Goal: Download file/media

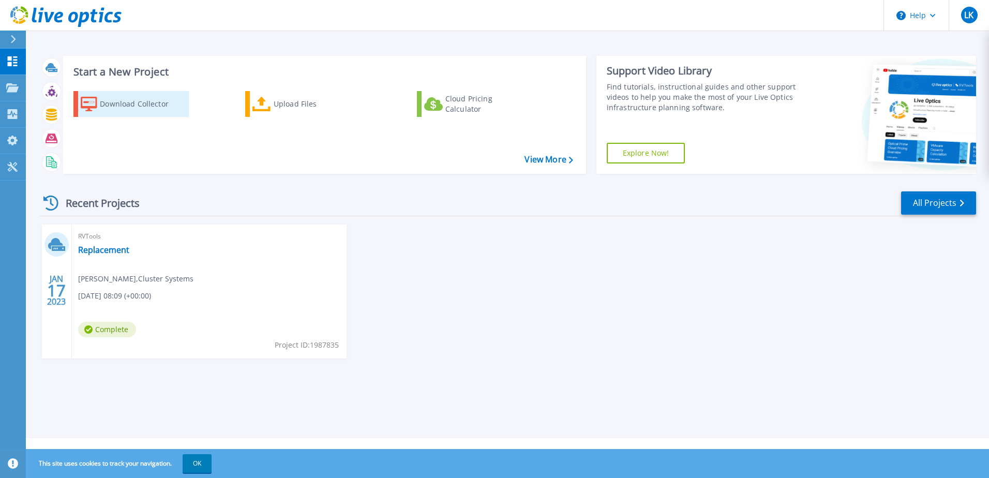
click at [164, 103] on div "Download Collector" at bounding box center [141, 104] width 83 height 21
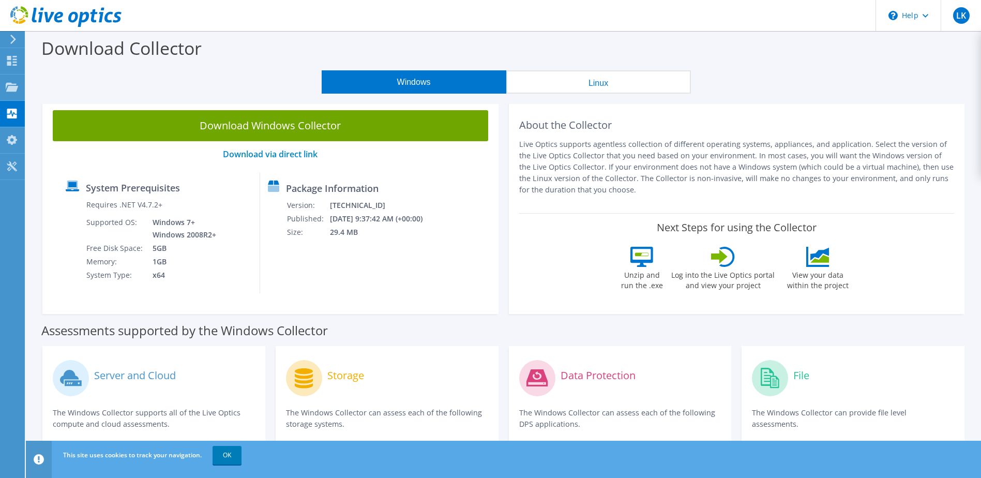
click at [579, 92] on button "Linux" at bounding box center [598, 81] width 185 height 23
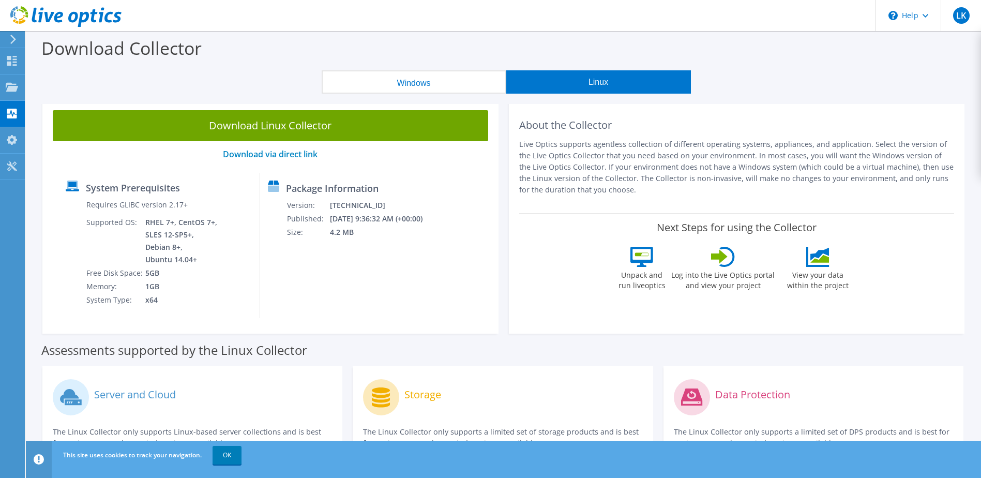
click at [462, 84] on button "Windows" at bounding box center [414, 81] width 185 height 23
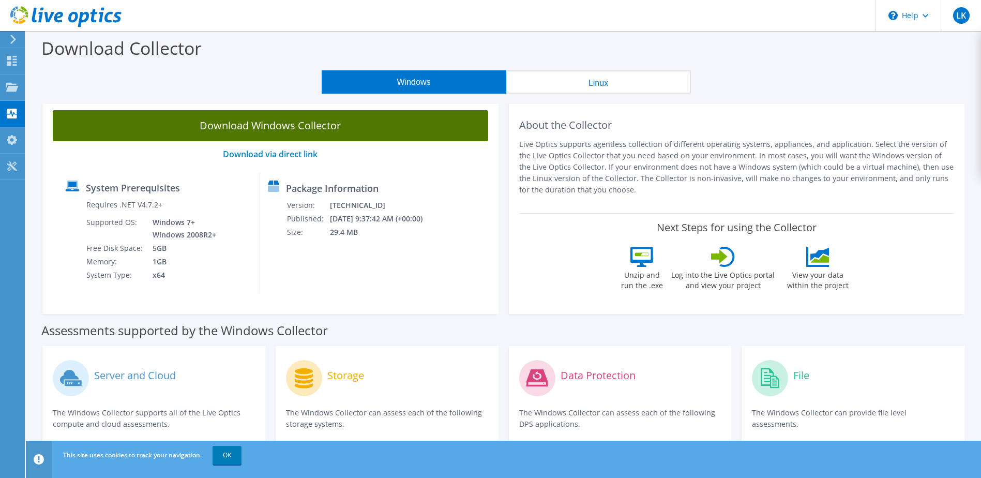
click at [416, 129] on link "Download Windows Collector" at bounding box center [271, 125] width 436 height 31
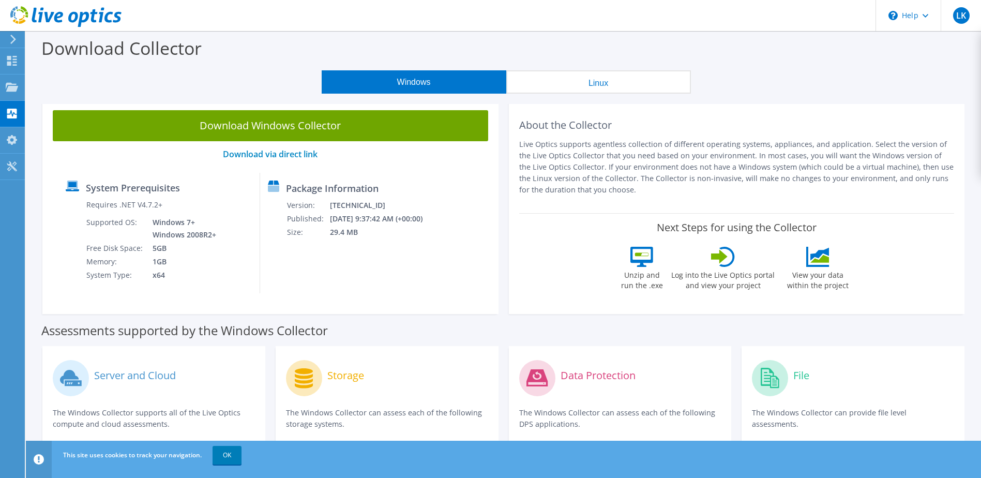
click at [580, 142] on p "Live Optics supports agentless collection of different operating systems, appli…" at bounding box center [737, 167] width 436 height 57
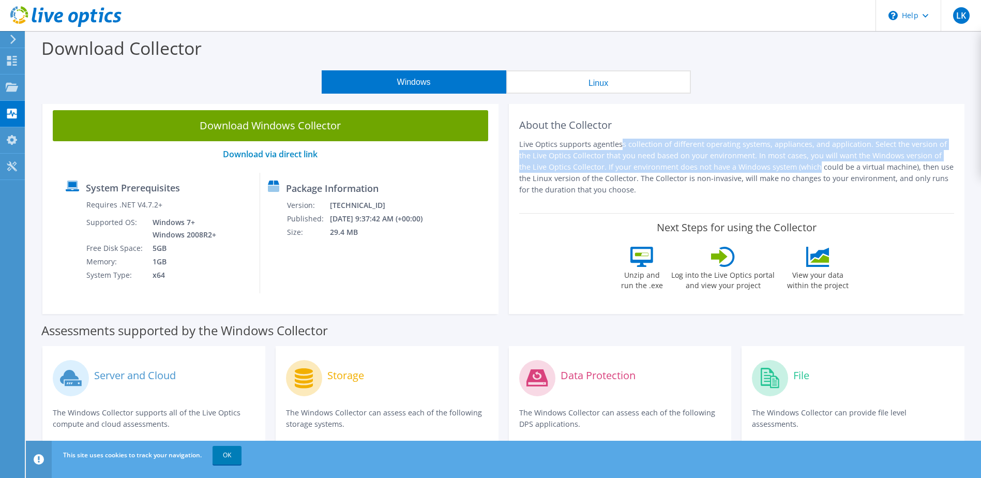
drag, startPoint x: 533, startPoint y: 144, endPoint x: 695, endPoint y: 161, distance: 162.9
click at [695, 161] on p "Live Optics supports agentless collection of different operating systems, appli…" at bounding box center [737, 167] width 436 height 57
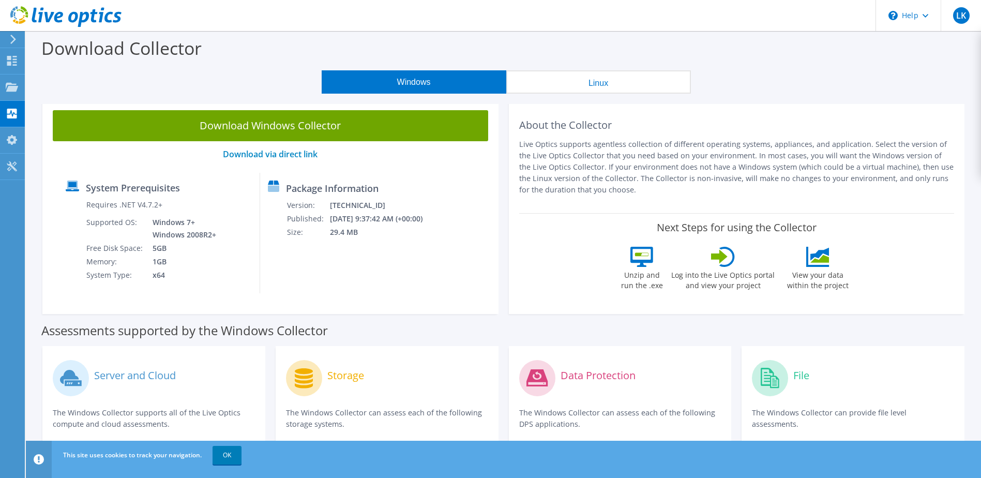
click at [786, 162] on p "Live Optics supports agentless collection of different operating systems, appli…" at bounding box center [737, 167] width 436 height 57
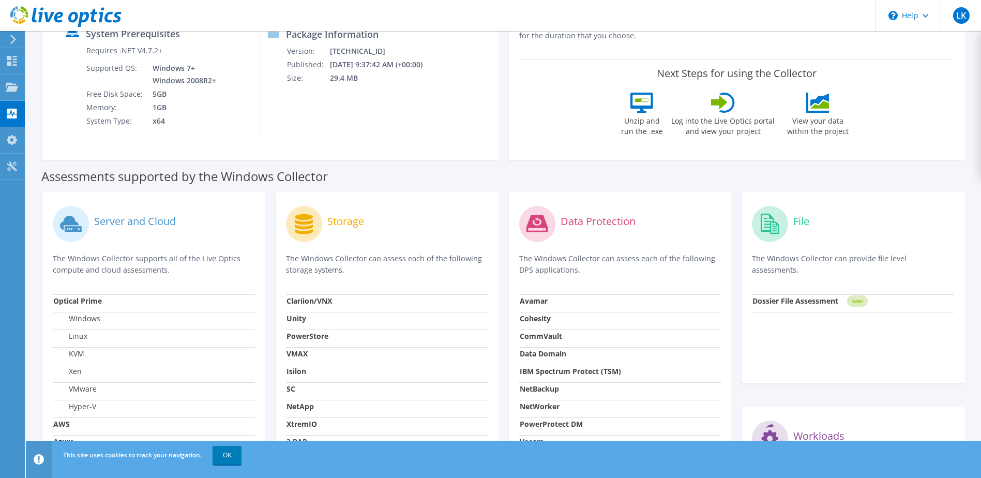
scroll to position [155, 0]
drag, startPoint x: 77, startPoint y: 405, endPoint x: 98, endPoint y: 406, distance: 21.7
click at [98, 406] on td "Hyper-V" at bounding box center [154, 408] width 202 height 18
drag, startPoint x: 98, startPoint y: 406, endPoint x: 91, endPoint y: 408, distance: 7.7
click at [92, 408] on label "Hyper-V" at bounding box center [74, 405] width 43 height 10
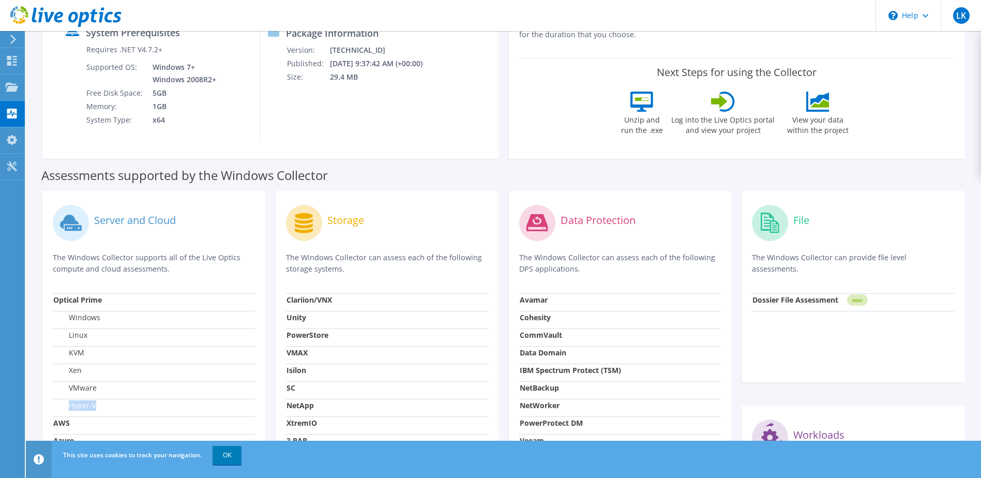
drag, startPoint x: 70, startPoint y: 407, endPoint x: 98, endPoint y: 408, distance: 27.4
click at [98, 408] on td "Hyper-V" at bounding box center [154, 408] width 202 height 18
drag, startPoint x: 98, startPoint y: 408, endPoint x: 91, endPoint y: 407, distance: 6.8
click at [91, 407] on label "Hyper-V" at bounding box center [74, 405] width 43 height 10
click at [67, 405] on label "Hyper-V" at bounding box center [74, 405] width 43 height 10
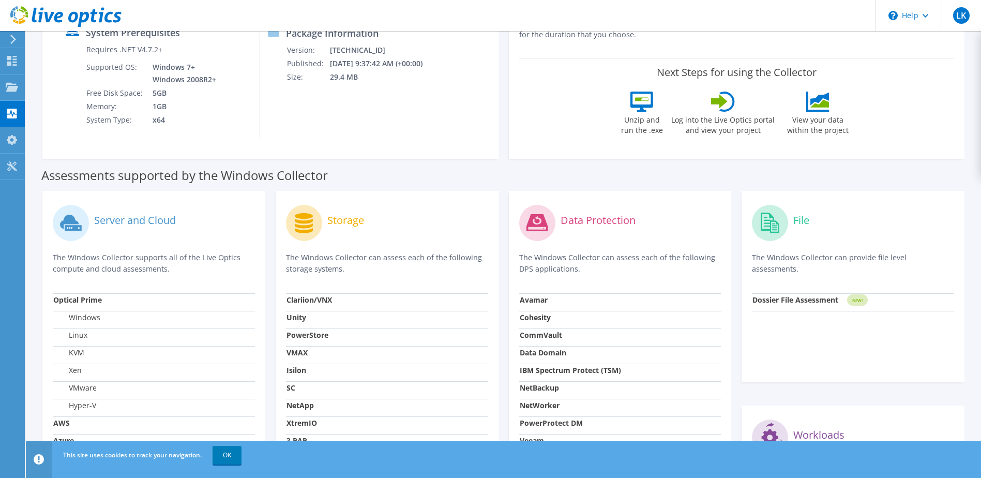
scroll to position [207, 0]
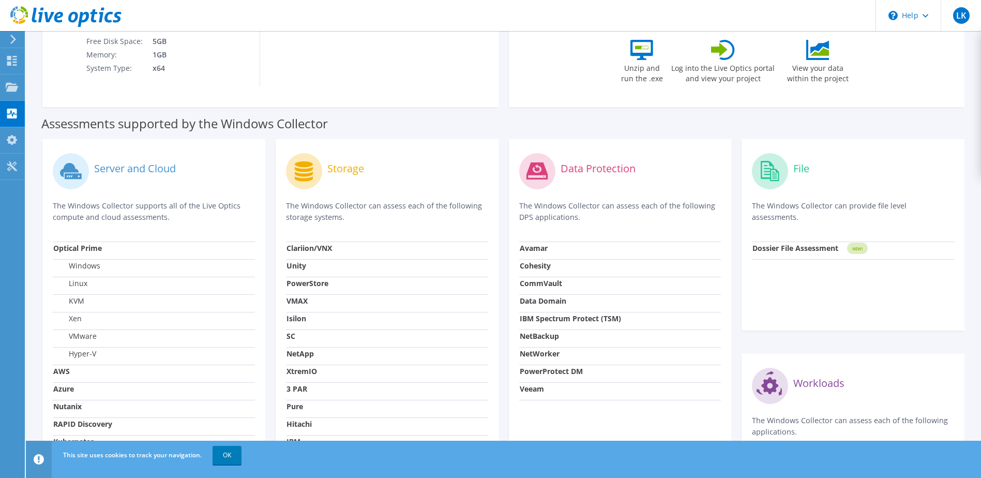
click at [69, 355] on label "Hyper-V" at bounding box center [74, 354] width 43 height 10
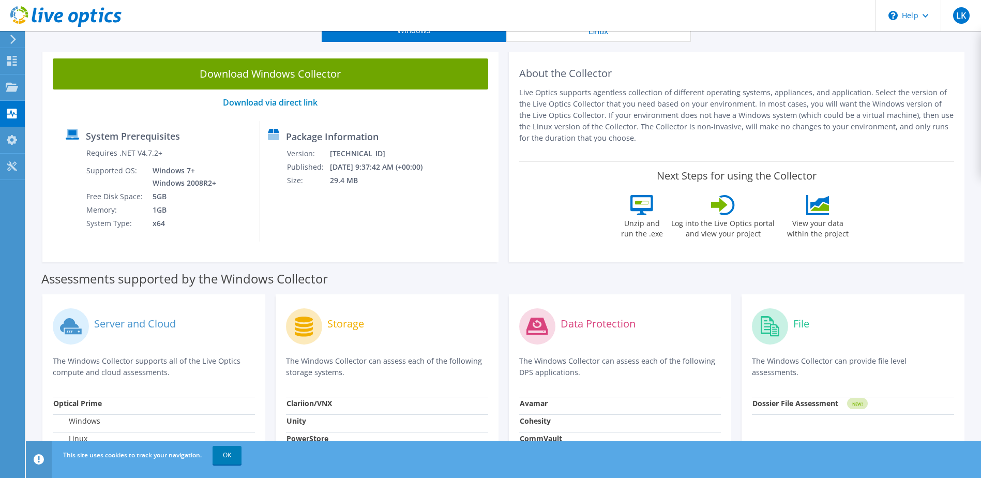
scroll to position [0, 0]
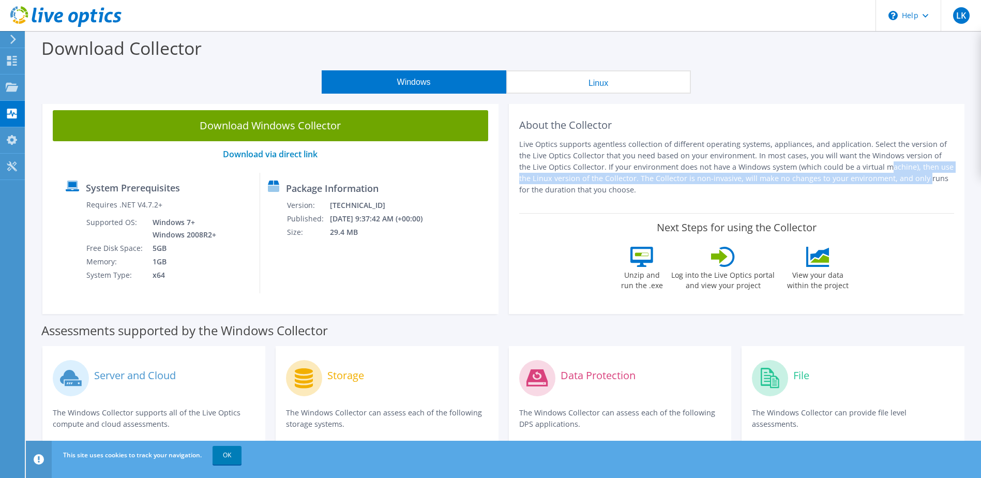
drag, startPoint x: 771, startPoint y: 165, endPoint x: 801, endPoint y: 178, distance: 32.6
click at [801, 178] on p "Live Optics supports agentless collection of different operating systems, appli…" at bounding box center [737, 167] width 436 height 57
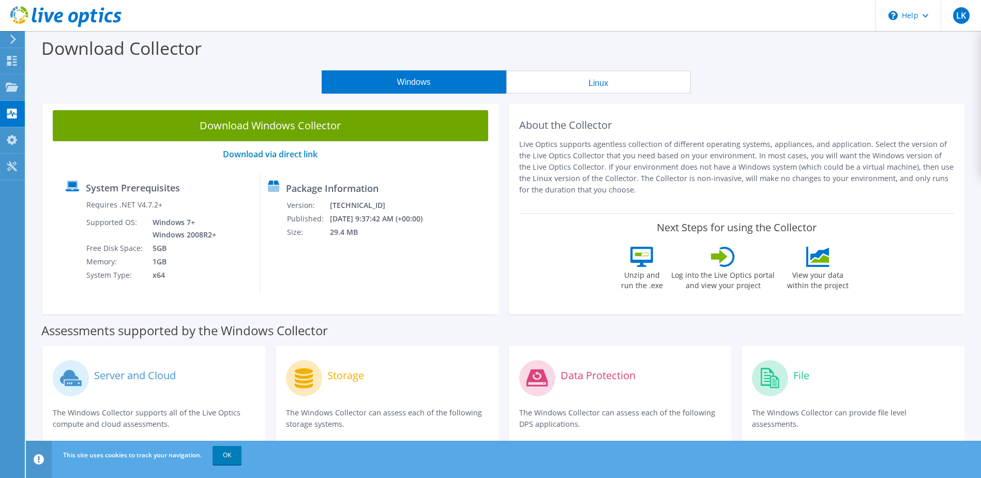
drag, startPoint x: 801, startPoint y: 178, endPoint x: 708, endPoint y: 170, distance: 93.5
click at [708, 170] on p "Live Optics supports agentless collection of different operating systems, appli…" at bounding box center [737, 167] width 436 height 57
click at [619, 81] on button "Linux" at bounding box center [598, 81] width 185 height 23
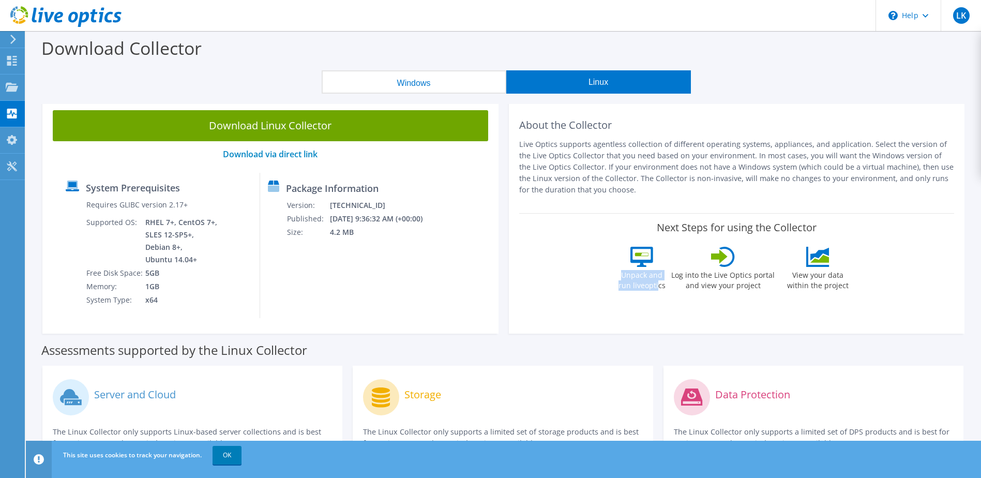
drag, startPoint x: 621, startPoint y: 276, endPoint x: 659, endPoint y: 287, distance: 38.8
click at [659, 287] on label "Unpack and run liveoptics" at bounding box center [642, 279] width 48 height 24
drag, startPoint x: 659, startPoint y: 287, endPoint x: 844, endPoint y: 286, distance: 185.2
click at [844, 286] on label "View your data within the project" at bounding box center [818, 279] width 74 height 24
drag, startPoint x: 844, startPoint y: 286, endPoint x: 839, endPoint y: 313, distance: 27.4
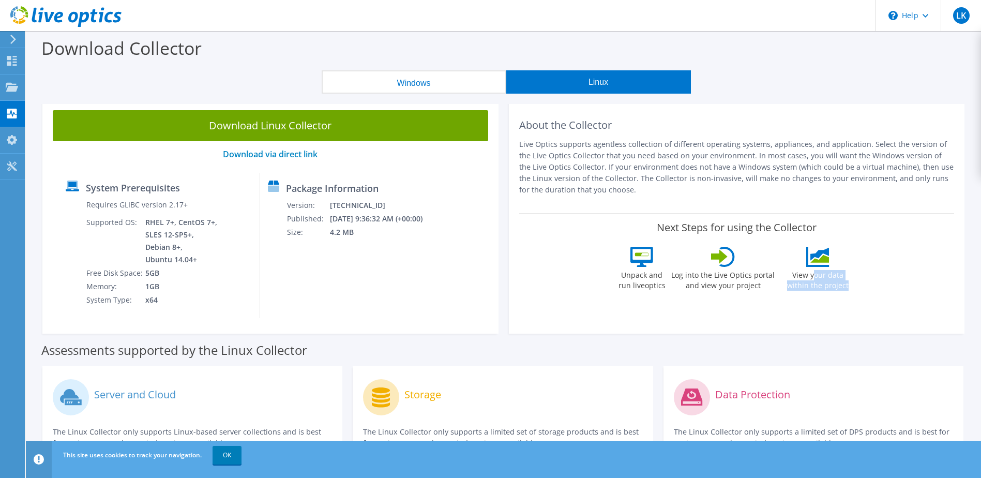
click at [841, 314] on div "About the Collector Live Optics supports agentless collection of different oper…" at bounding box center [737, 217] width 456 height 234
